Goal: Communication & Community: Answer question/provide support

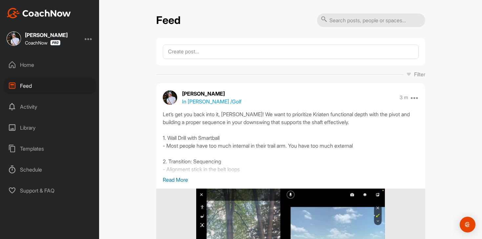
click at [120, 107] on div "Feed Filter Media Type Images Videos Notes Audio Documents Author [PERSON_NAME]…" at bounding box center [290, 119] width 383 height 239
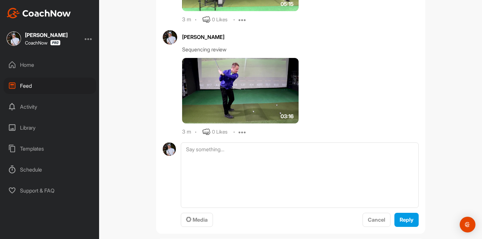
click at [68, 75] on div "Home Feed Activity Library Templates Schedule Support & FAQ" at bounding box center [49, 128] width 99 height 142
click at [67, 67] on div "Home" at bounding box center [50, 65] width 92 height 16
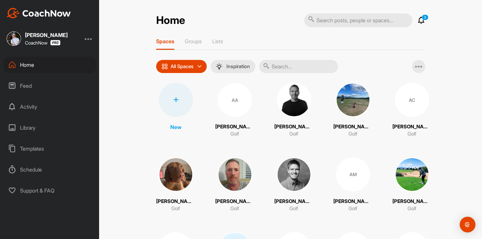
click at [419, 20] on icon at bounding box center [421, 20] width 8 height 8
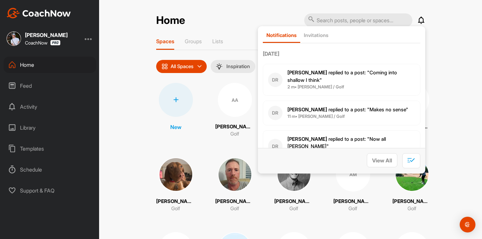
click at [378, 85] on span "2 m • [PERSON_NAME] / Golf" at bounding box center [351, 87] width 128 height 7
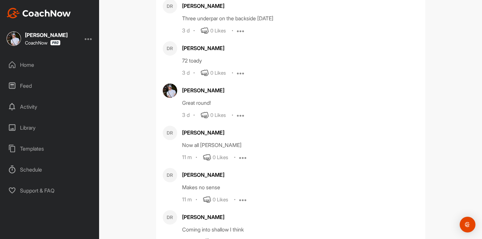
scroll to position [885, 0]
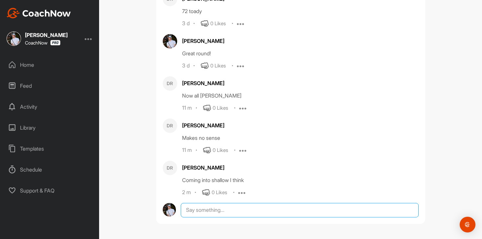
click at [265, 211] on textarea at bounding box center [299, 210] width 237 height 14
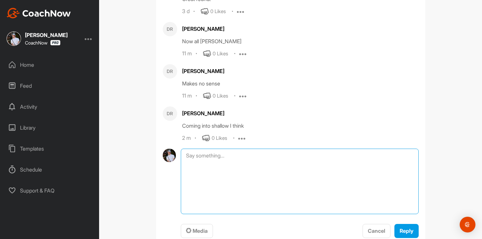
scroll to position [960, 0]
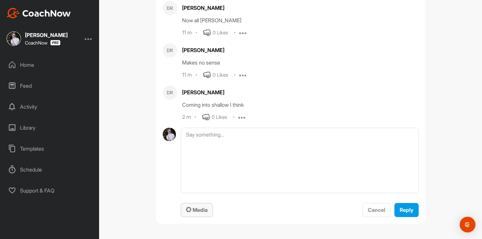
click at [206, 210] on span "Media" at bounding box center [197, 210] width 22 height 7
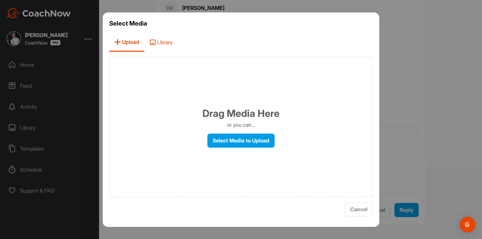
click at [165, 50] on span "Library" at bounding box center [160, 42] width 33 height 19
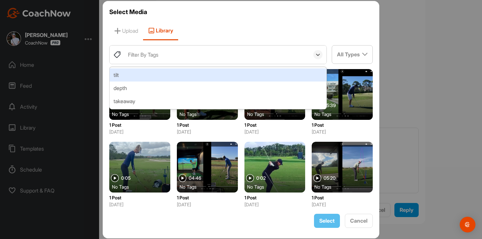
click at [171, 62] on div "Filter By Tags" at bounding box center [217, 55] width 185 height 18
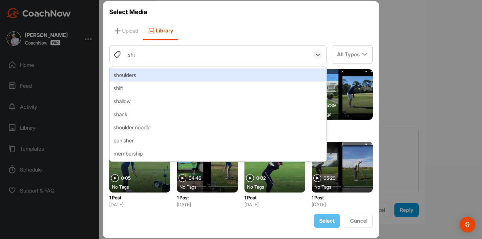
type input "shank"
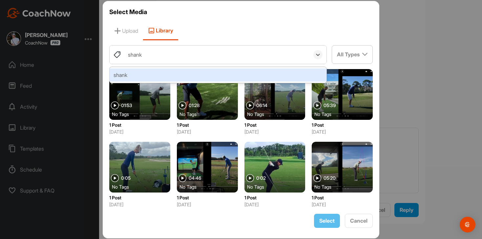
click at [170, 76] on div "shank" at bounding box center [218, 75] width 217 height 13
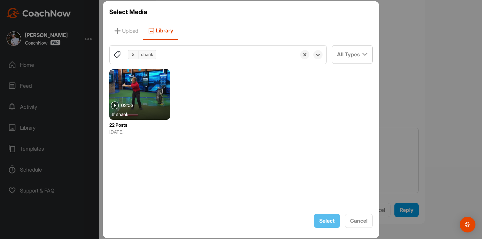
click at [145, 82] on div at bounding box center [139, 94] width 61 height 51
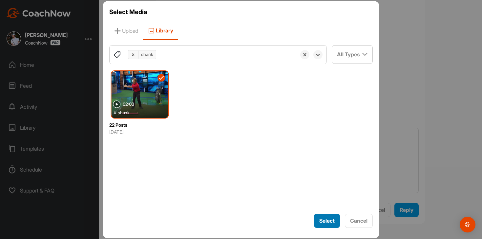
click at [326, 228] on button "Select" at bounding box center [327, 221] width 26 height 14
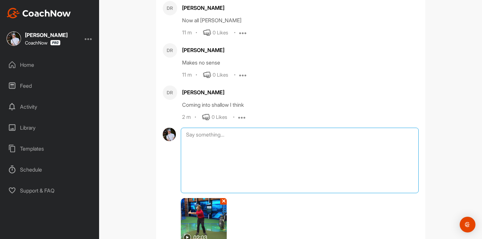
click at [314, 134] on textarea at bounding box center [299, 161] width 237 height 66
type textarea "B"
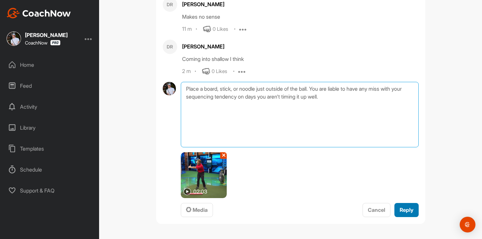
type textarea "Place a board, stick, or noodle just outside of the ball. You are liable to hav…"
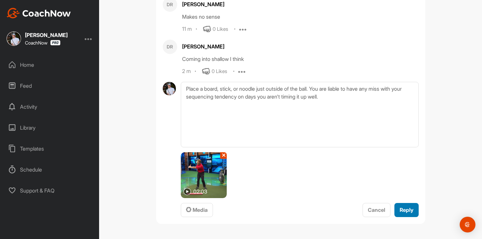
click at [417, 214] on button "Reply" at bounding box center [406, 210] width 24 height 14
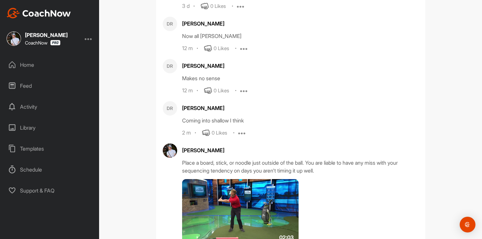
scroll to position [944, 0]
